Goal: Information Seeking & Learning: Learn about a topic

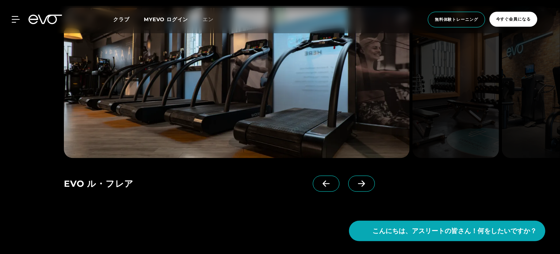
scroll to position [658, 0]
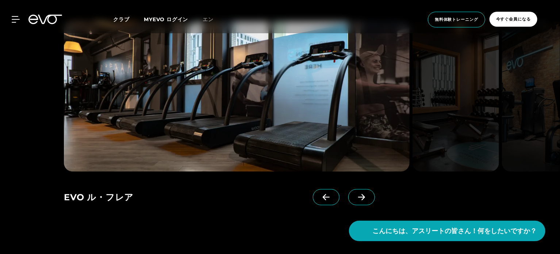
click at [364, 195] on icon at bounding box center [361, 197] width 13 height 7
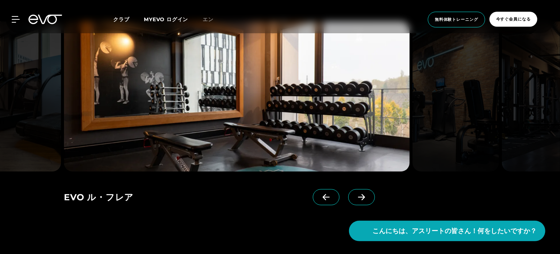
click at [364, 195] on icon at bounding box center [361, 197] width 13 height 7
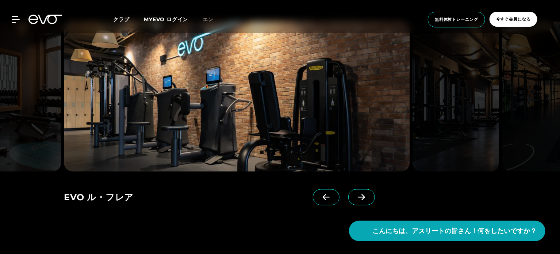
click at [364, 195] on icon at bounding box center [361, 197] width 13 height 7
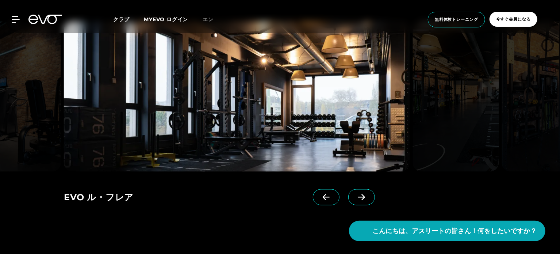
click at [364, 195] on icon at bounding box center [361, 197] width 13 height 7
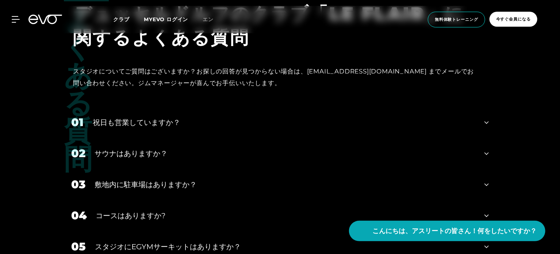
scroll to position [2155, 0]
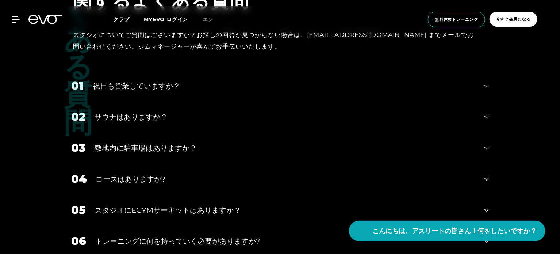
click at [210, 111] on div "サウナはありますか？" at bounding box center [285, 116] width 381 height 11
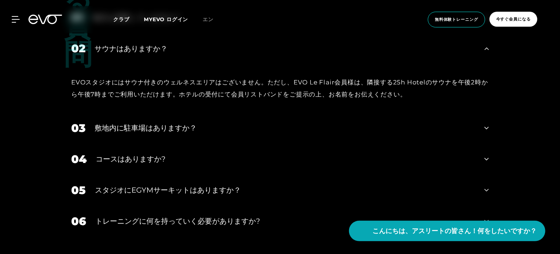
scroll to position [2228, 0]
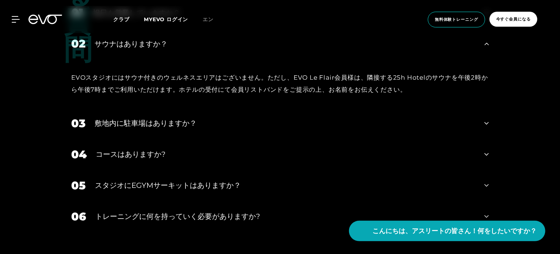
click at [210, 108] on div "03 敷地内に駐車場はありますか？" at bounding box center [280, 123] width 433 height 31
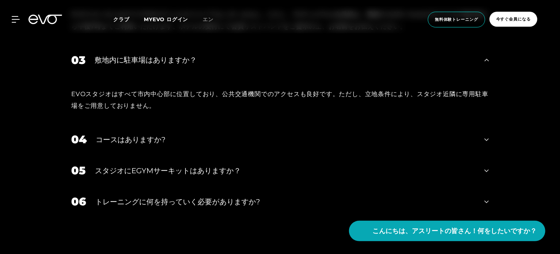
scroll to position [2302, 0]
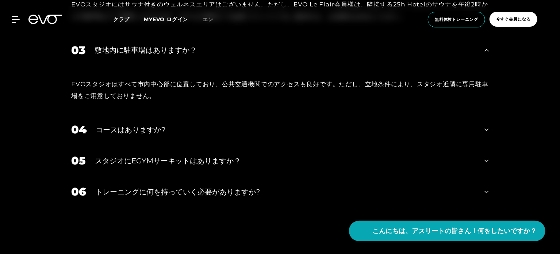
click at [214, 128] on div "04 コースはありますか?" at bounding box center [280, 129] width 433 height 31
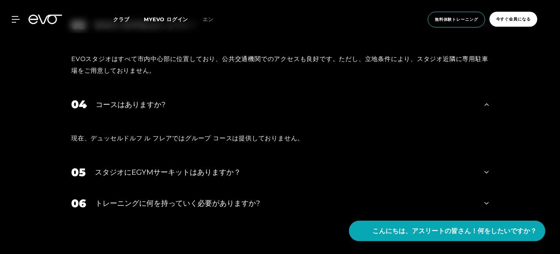
scroll to position [2338, 0]
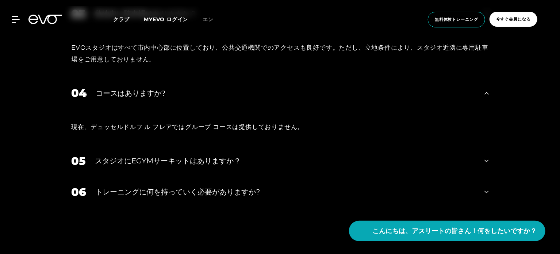
click at [215, 156] on font "スタジオにEGYMサーキットはありますか？" at bounding box center [168, 160] width 146 height 9
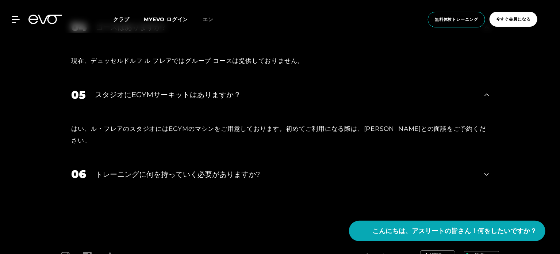
scroll to position [2411, 0]
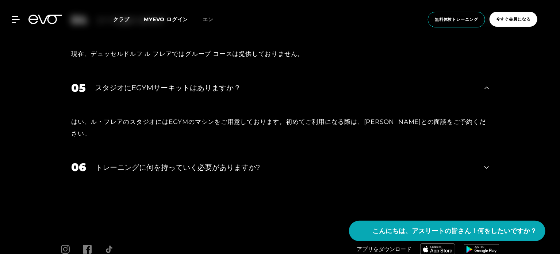
click at [215, 163] on font "トレーニングに何を持っていく必要がありますか?" at bounding box center [177, 167] width 165 height 9
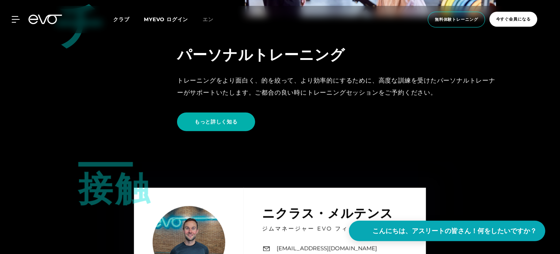
scroll to position [1637, 0]
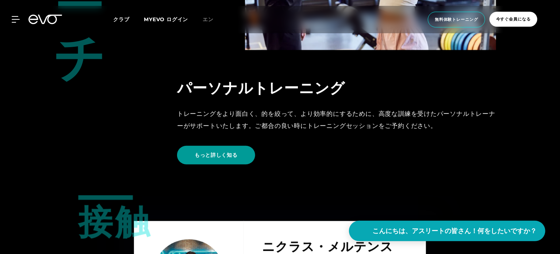
click at [225, 152] on font "もっと詳しく知る" at bounding box center [216, 155] width 43 height 7
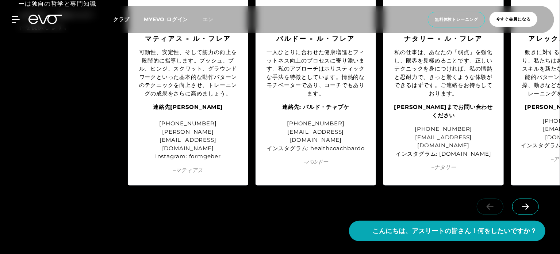
scroll to position [2082, 0]
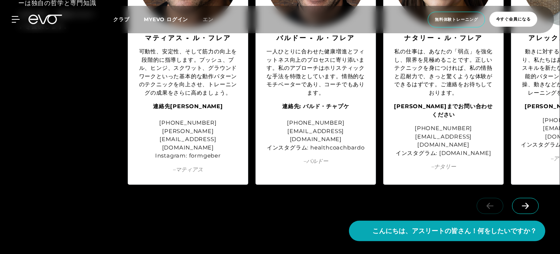
click at [533, 198] on span at bounding box center [526, 206] width 27 height 16
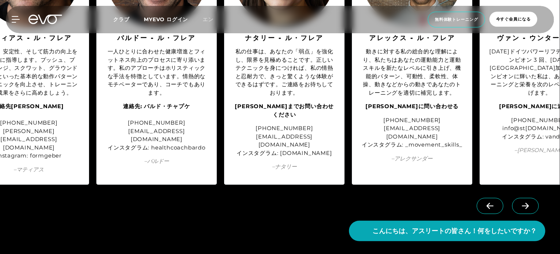
scroll to position [0, 164]
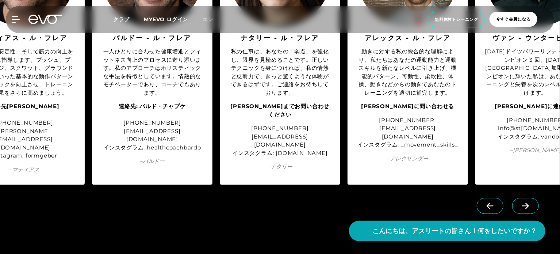
click at [533, 198] on span at bounding box center [526, 206] width 27 height 16
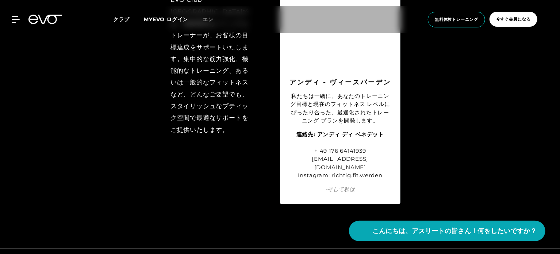
scroll to position [3245, 0]
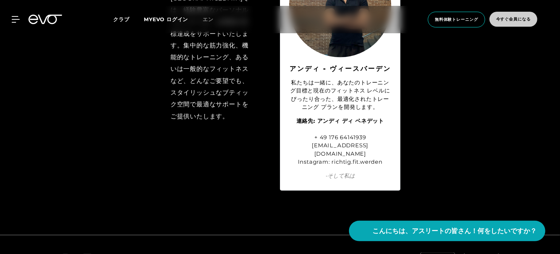
click at [510, 22] on span "今すぐ会員になる" at bounding box center [514, 19] width 48 height 15
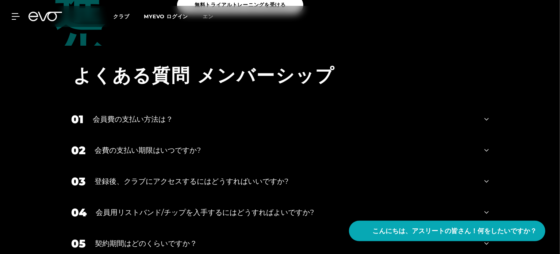
scroll to position [950, 0]
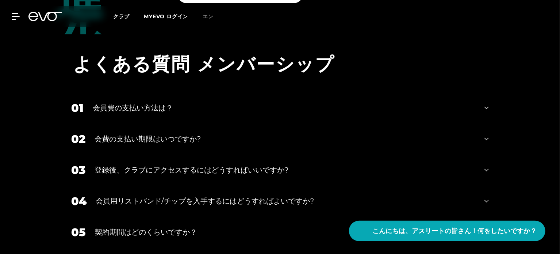
click at [199, 109] on div "会員費の支払い方法は？" at bounding box center [284, 107] width 383 height 11
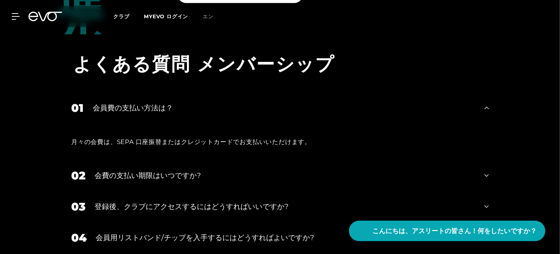
click at [186, 170] on div "会費の支払い期限はいつですか?" at bounding box center [285, 175] width 381 height 11
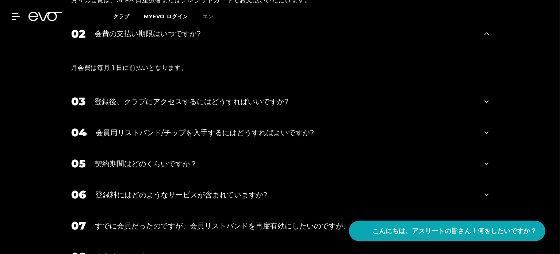
scroll to position [1096, 0]
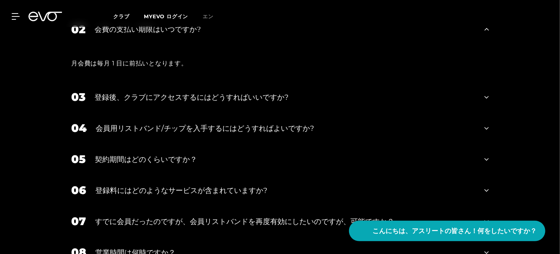
click at [207, 131] on font "会員用リストバンド/チップを入手するにはどうすればよいですか?" at bounding box center [205, 128] width 218 height 9
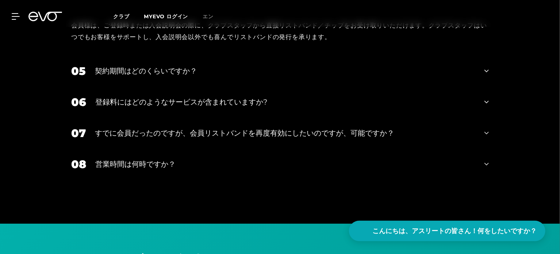
scroll to position [1242, 0]
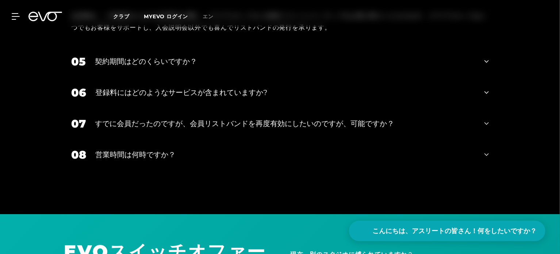
click at [199, 103] on div "06 登録料にはどのようなサービスが含まれていますか?" at bounding box center [280, 92] width 433 height 31
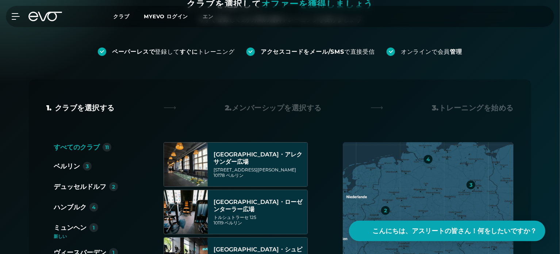
scroll to position [110, 0]
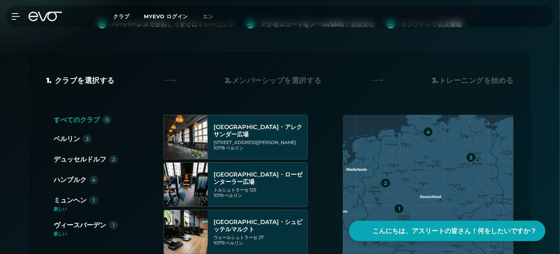
click at [98, 160] on font "デュッセルドルフ" at bounding box center [80, 159] width 53 height 8
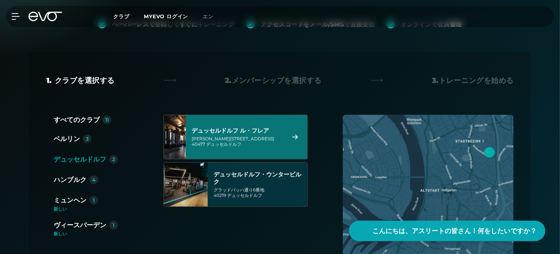
click at [234, 145] on font "デュッセルドルフ" at bounding box center [223, 143] width 35 height 5
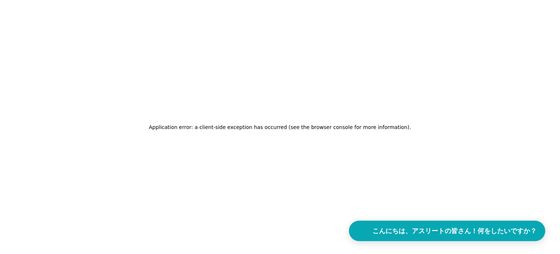
scroll to position [0, 0]
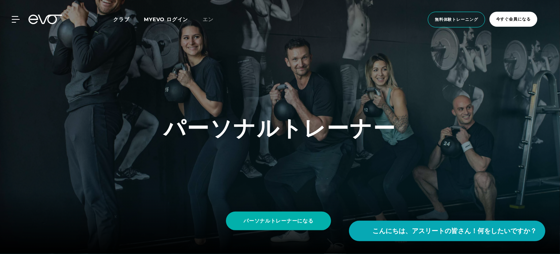
click at [122, 19] on font "クラブ" at bounding box center [121, 19] width 16 height 7
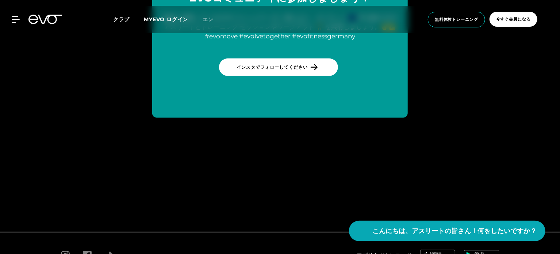
scroll to position [3025, 0]
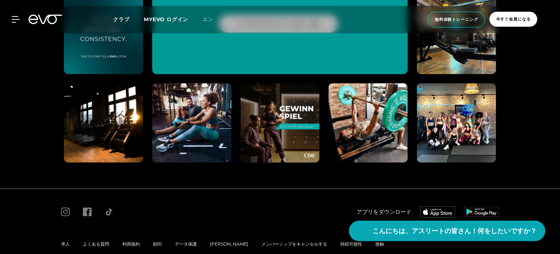
click at [92, 241] on font "よくある質問" at bounding box center [96, 243] width 26 height 5
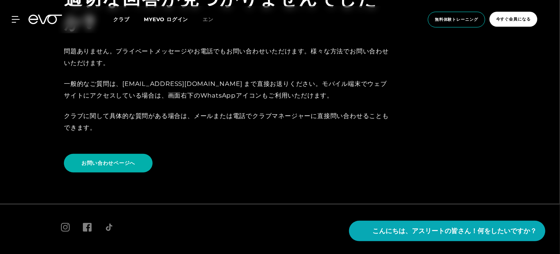
scroll to position [1599, 0]
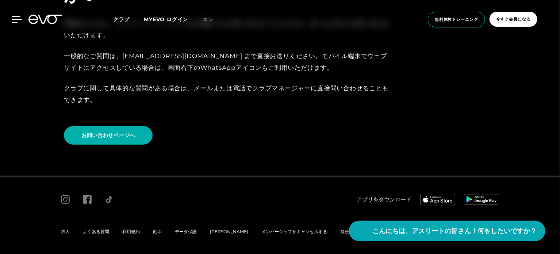
click at [16, 22] on icon at bounding box center [17, 19] width 10 height 6
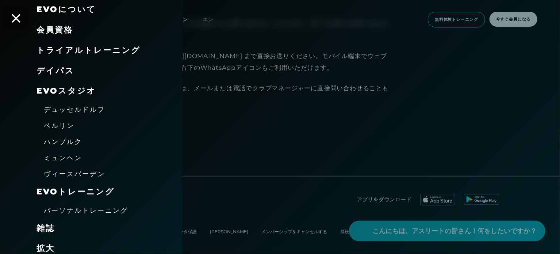
scroll to position [0, 0]
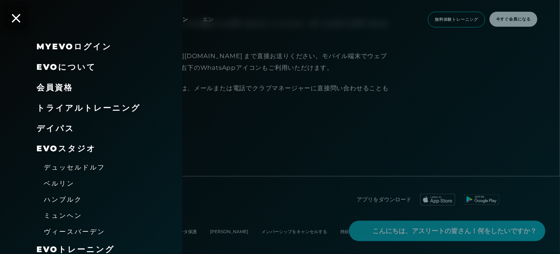
click at [54, 90] on font "会員資格" at bounding box center [55, 88] width 37 height 10
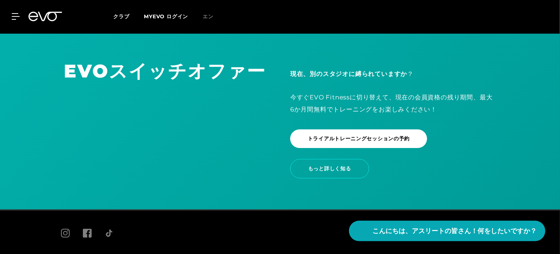
scroll to position [1226, 0]
